Goal: Information Seeking & Learning: Learn about a topic

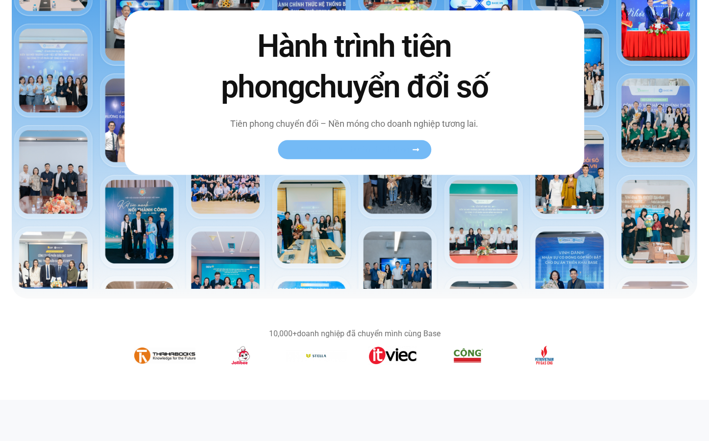
click at [340, 153] on span "Xem toàn bộ câu chuyện khách hàng" at bounding box center [350, 149] width 120 height 7
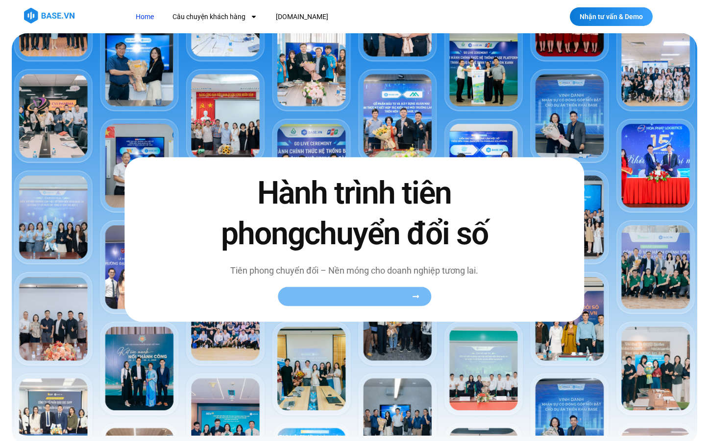
click at [416, 294] on icon at bounding box center [415, 296] width 7 height 7
click at [380, 304] on link "Xem toàn bộ câu chuyện khách hàng" at bounding box center [354, 296] width 153 height 19
click at [543, 176] on div "Hành trình tiên phong chuyển đổi số Tiên phong chuyển đổi – Nền móng cho doanh …" at bounding box center [354, 239] width 460 height 165
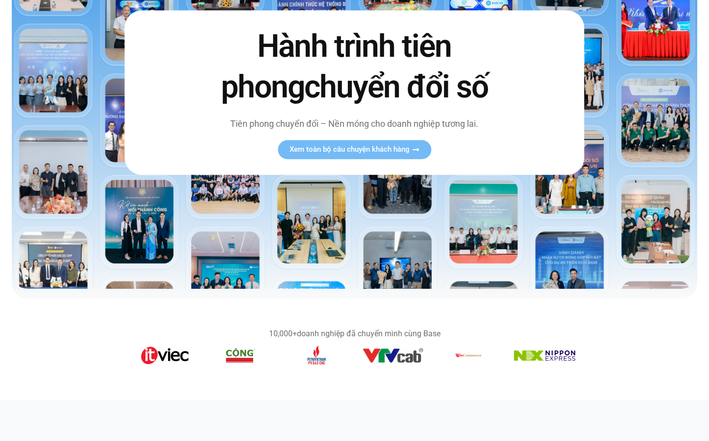
scroll to position [196, 0]
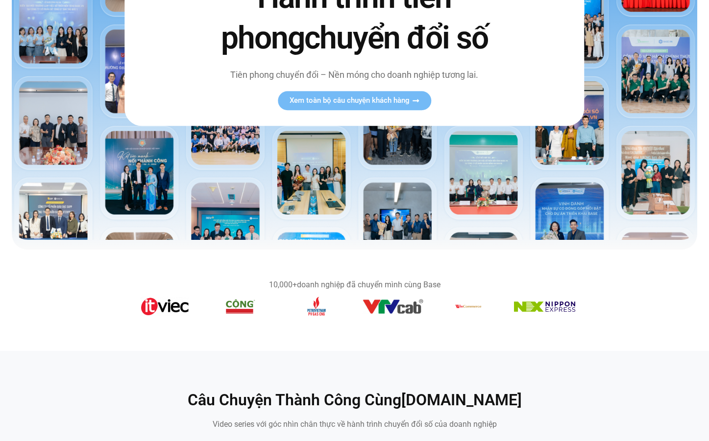
click at [44, 141] on img at bounding box center [354, 38] width 685 height 403
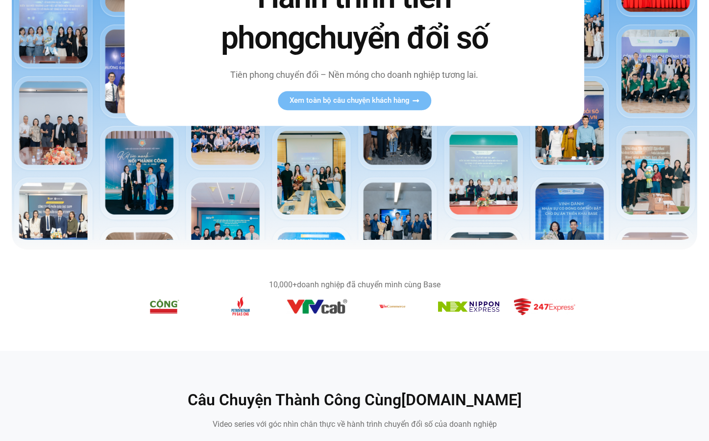
click at [55, 142] on img at bounding box center [354, 38] width 685 height 403
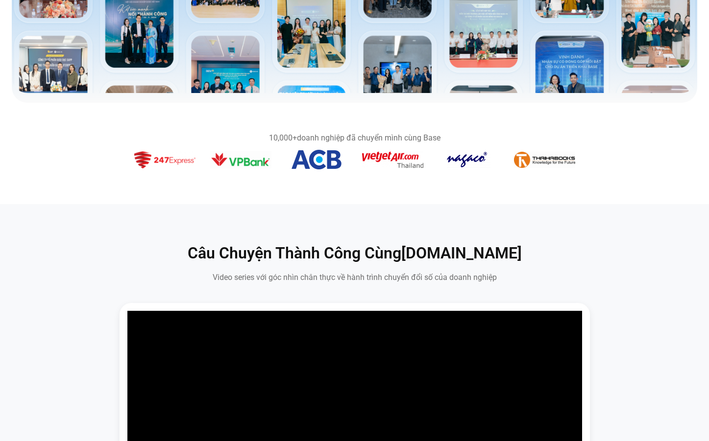
scroll to position [0, 0]
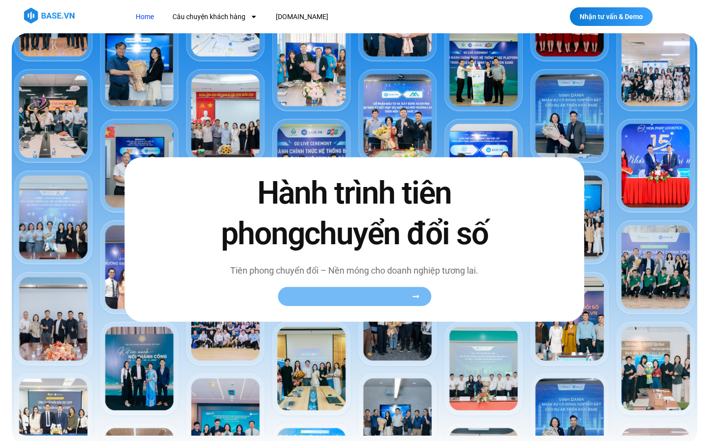
click at [414, 296] on icon at bounding box center [415, 296] width 7 height 7
click at [416, 299] on icon at bounding box center [415, 296] width 7 height 7
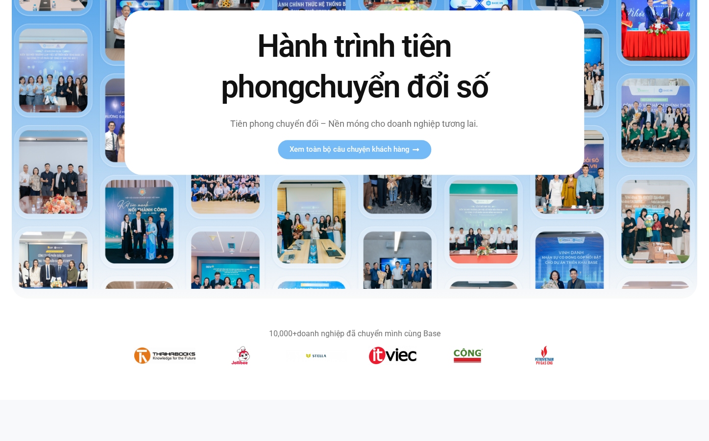
scroll to position [196, 0]
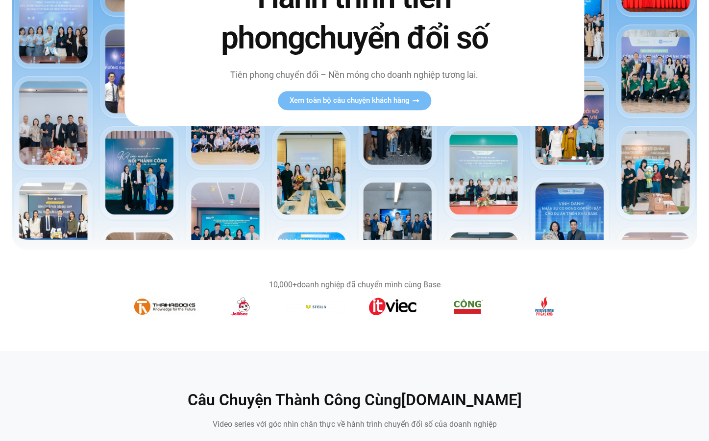
click at [477, 182] on img at bounding box center [354, 38] width 685 height 403
click at [472, 195] on img at bounding box center [354, 38] width 685 height 403
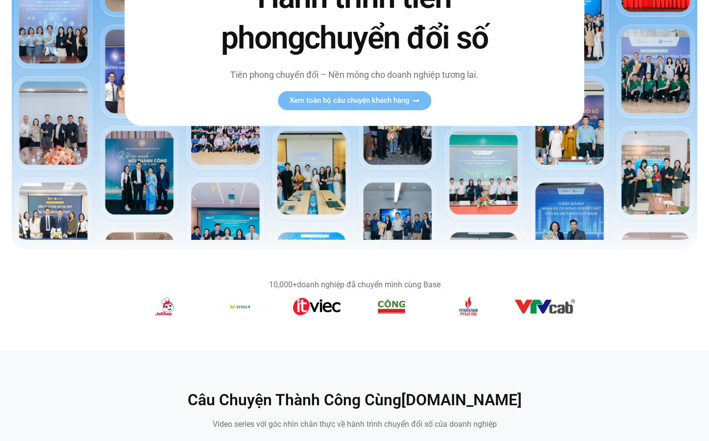
click at [311, 312] on img "5 / 14" at bounding box center [316, 307] width 49 height 20
click at [393, 301] on img "6 / 14" at bounding box center [392, 307] width 31 height 20
